Goal: Transaction & Acquisition: Purchase product/service

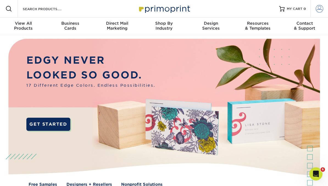
click at [322, 12] on span at bounding box center [320, 9] width 8 height 8
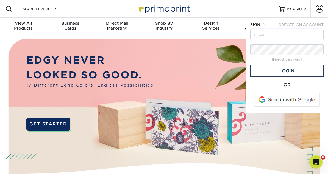
click at [295, 102] on span at bounding box center [288, 100] width 70 height 14
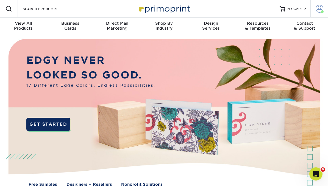
click at [319, 9] on span at bounding box center [320, 9] width 8 height 8
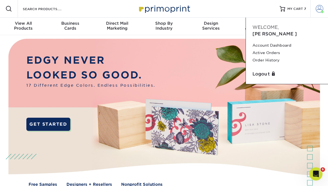
click at [322, 10] on span at bounding box center [320, 9] width 8 height 8
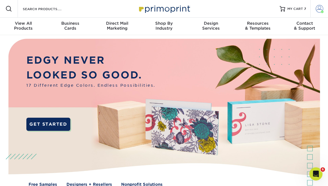
click at [319, 10] on span at bounding box center [320, 9] width 8 height 8
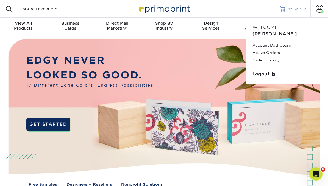
click at [296, 9] on span "MY CART" at bounding box center [295, 9] width 16 height 5
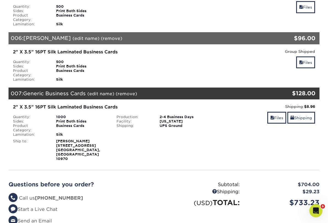
scroll to position [351, 0]
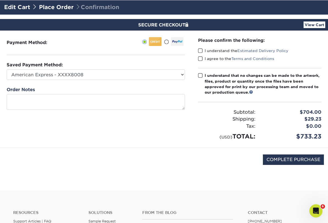
scroll to position [35, 0]
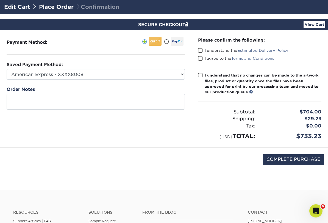
click at [201, 50] on span at bounding box center [200, 50] width 5 height 5
click at [0, 0] on input "I understand the Estimated Delivery Policy" at bounding box center [0, 0] width 0 height 0
click at [201, 56] on label "I agree to the Terms and Conditions" at bounding box center [236, 58] width 76 height 5
click at [0, 0] on input "I agree to the Terms and Conditions" at bounding box center [0, 0] width 0 height 0
click at [298, 158] on input "COMPLETE PURCHASE" at bounding box center [293, 159] width 61 height 10
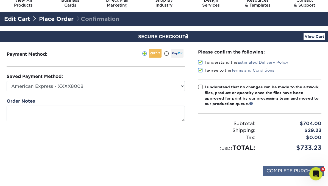
scroll to position [0, 0]
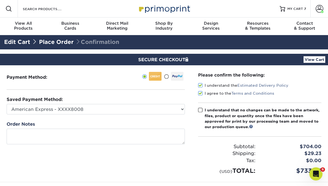
click at [203, 112] on label "I understand that no changes can be made to the artwork, files, product or quan…" at bounding box center [260, 118] width 124 height 23
click at [0, 0] on input "I understand that no changes can be made to the artwork, files, product or quan…" at bounding box center [0, 0] width 0 height 0
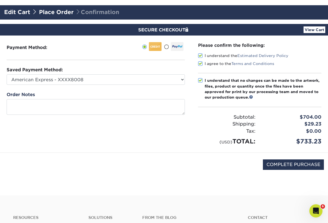
scroll to position [32, 0]
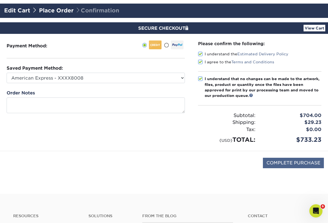
click at [288, 161] on input "COMPLETE PURCHASE" at bounding box center [293, 162] width 61 height 10
type input "PROCESSING, PLEASE WAIT..."
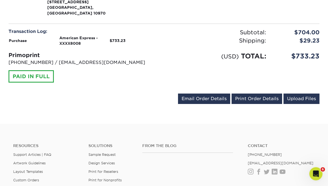
scroll to position [741, 0]
